Goal: Transaction & Acquisition: Purchase product/service

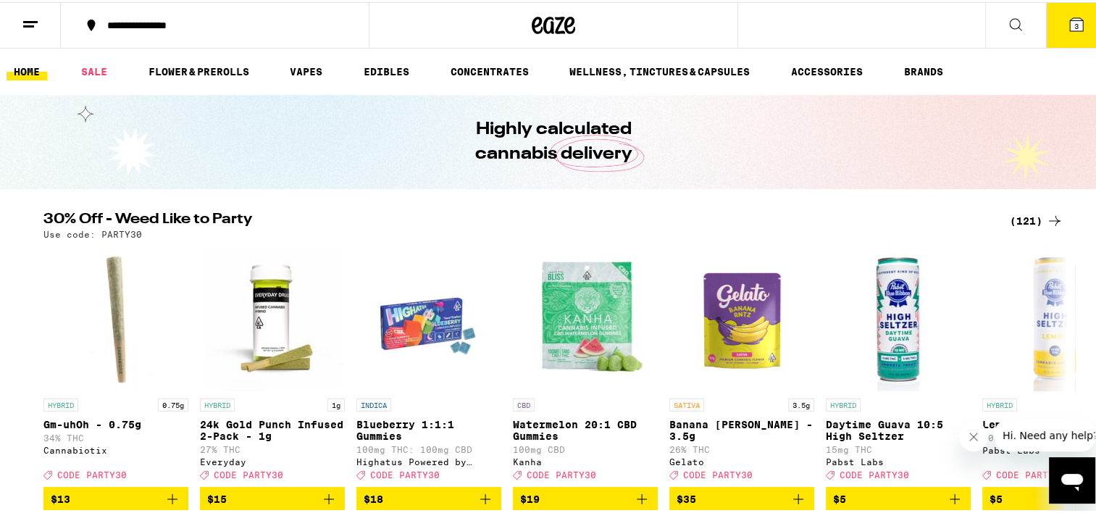
click at [1046, 222] on icon at bounding box center [1054, 218] width 17 height 17
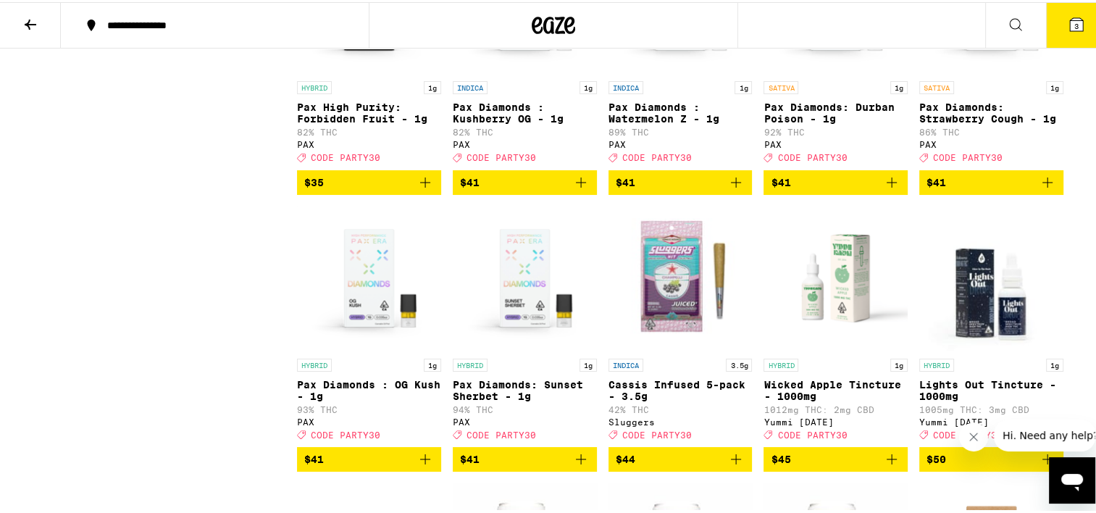
scroll to position [5823, 0]
